Goal: Information Seeking & Learning: Learn about a topic

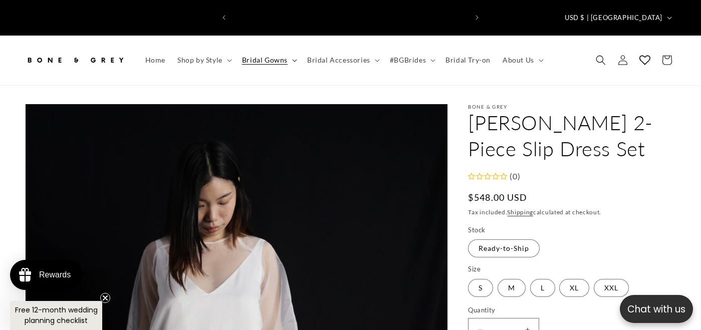
scroll to position [0, 235]
click at [268, 56] on span "Bridal Gowns" at bounding box center [265, 60] width 46 height 9
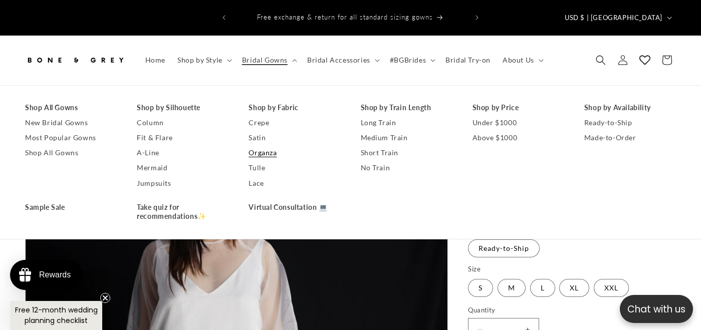
click at [268, 145] on link "Organza" at bounding box center [295, 152] width 92 height 15
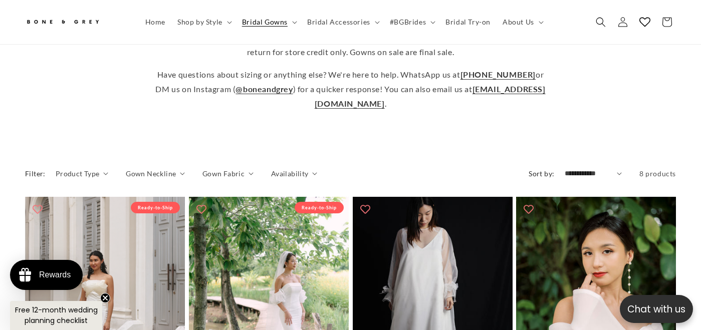
scroll to position [303, 0]
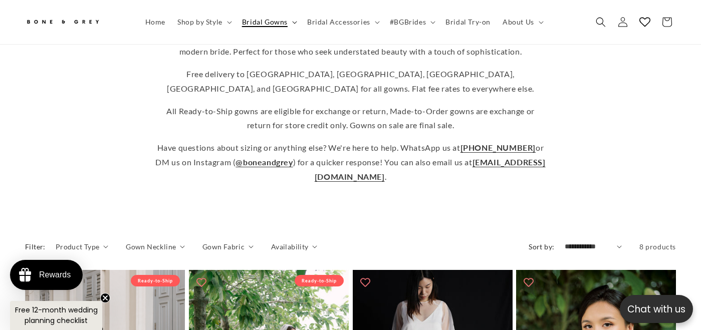
click at [277, 24] on span "Bridal Gowns" at bounding box center [265, 22] width 46 height 9
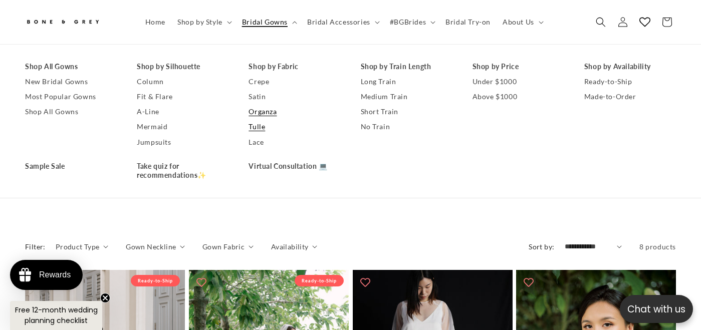
click at [261, 130] on link "Tulle" at bounding box center [295, 127] width 92 height 15
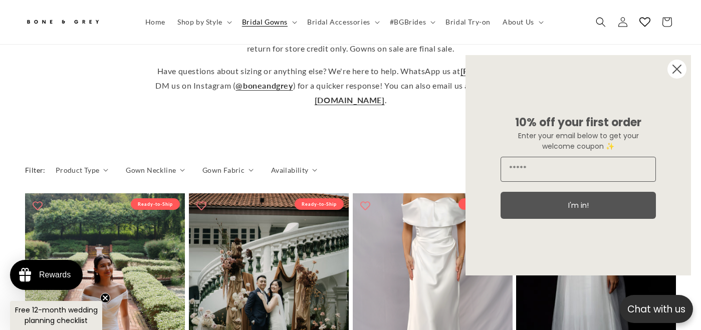
scroll to position [483, 0]
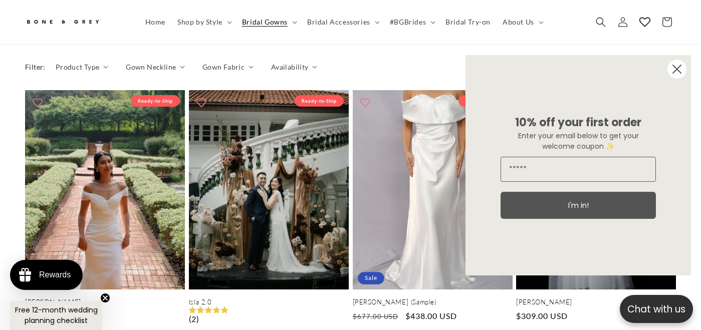
click at [673, 65] on icon "Close dialog" at bounding box center [677, 69] width 8 height 8
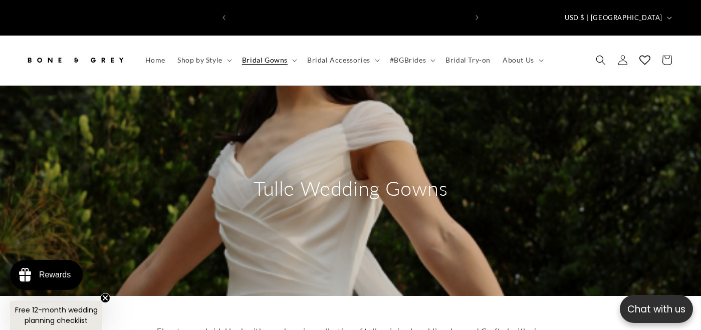
scroll to position [0, 0]
